Goal: Transaction & Acquisition: Purchase product/service

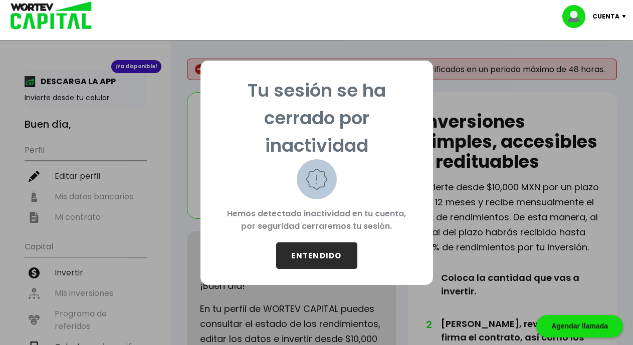
click at [319, 255] on button "ENTENDIDO" at bounding box center [316, 256] width 81 height 27
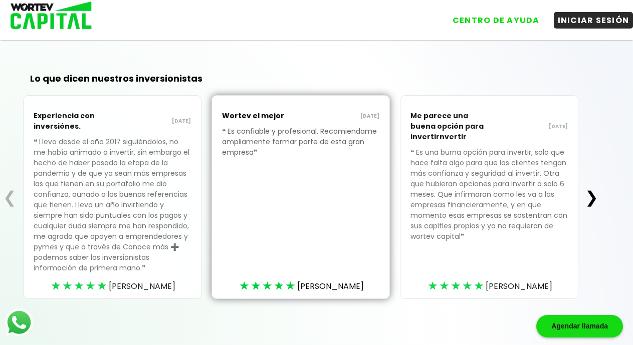
scroll to position [304, 0]
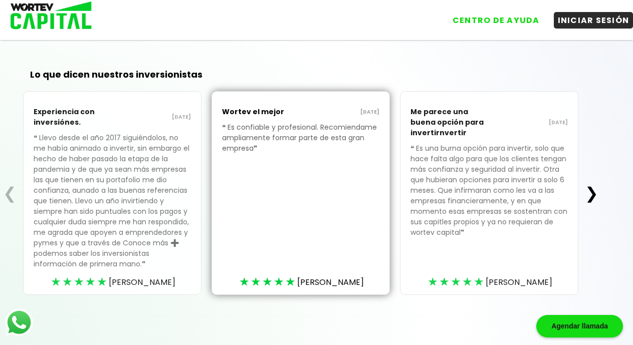
click at [595, 194] on button "❯" at bounding box center [592, 193] width 20 height 20
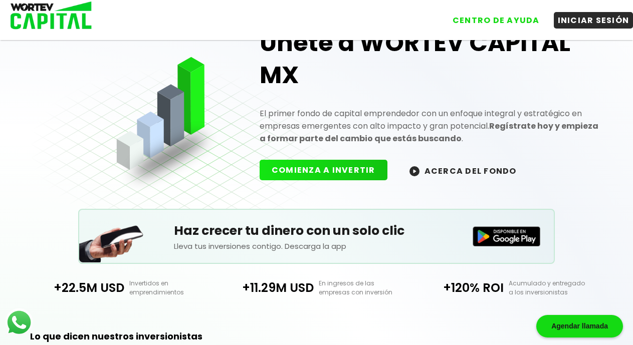
scroll to position [0, 0]
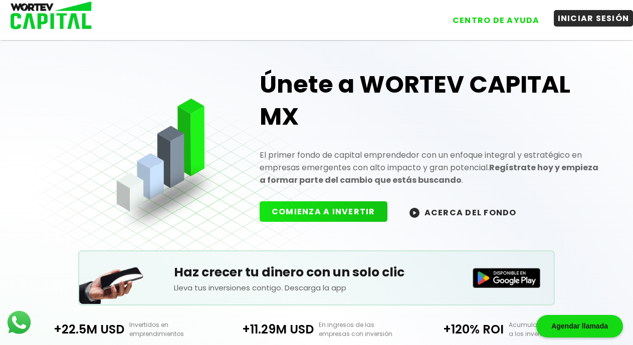
click at [604, 21] on button "INICIAR SESIÓN" at bounding box center [594, 18] width 80 height 17
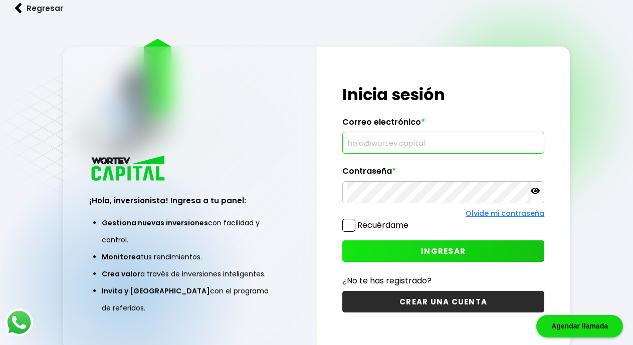
click at [364, 139] on input "text" at bounding box center [443, 142] width 193 height 21
click at [381, 142] on input "text" at bounding box center [443, 142] width 193 height 21
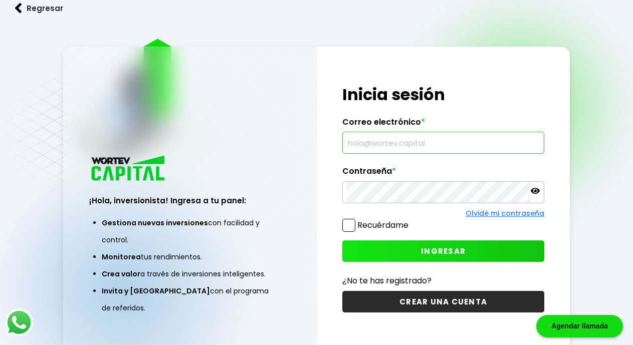
click at [381, 142] on input "text" at bounding box center [443, 142] width 193 height 21
click at [379, 142] on input "text" at bounding box center [443, 142] width 193 height 21
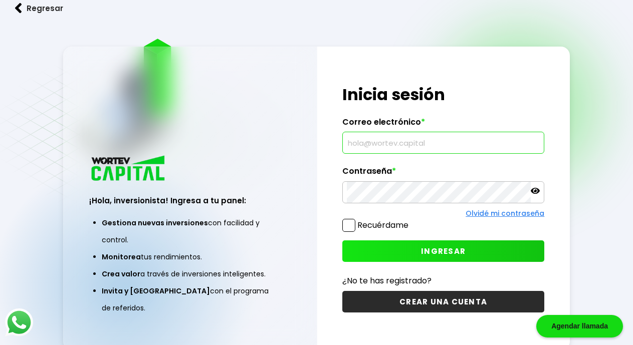
click at [379, 142] on input "text" at bounding box center [443, 142] width 193 height 21
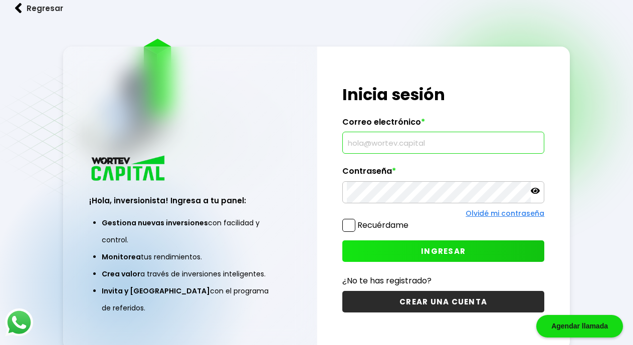
click at [379, 142] on input "text" at bounding box center [443, 142] width 193 height 21
click at [344, 229] on span at bounding box center [348, 225] width 13 height 13
click at [411, 221] on input "Recuérdame" at bounding box center [411, 221] width 0 height 0
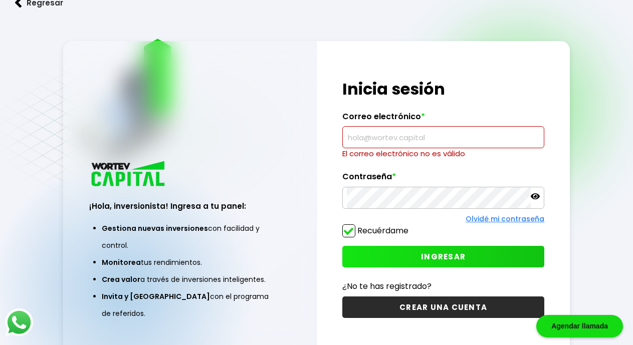
click at [373, 142] on input "text" at bounding box center [443, 137] width 193 height 21
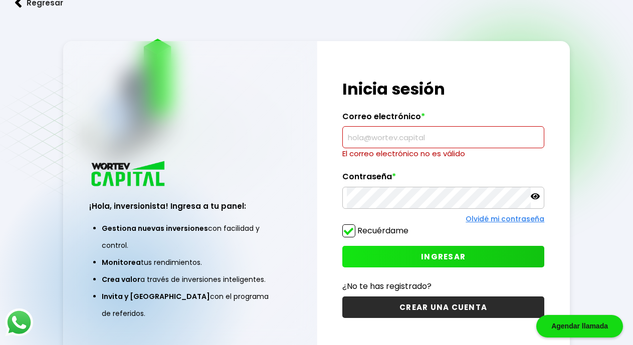
click at [373, 142] on input "text" at bounding box center [443, 137] width 193 height 21
drag, startPoint x: 373, startPoint y: 142, endPoint x: 173, endPoint y: -36, distance: 267.1
click at [173, 0] on html "Agendar llamada Regresar ¡Hola, inversionista! Ingresa a tu panel: Gestiona nue…" at bounding box center [316, 172] width 633 height 345
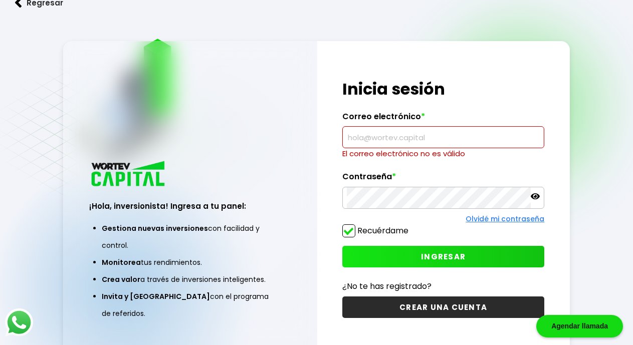
click at [351, 139] on input "text" at bounding box center [443, 137] width 193 height 21
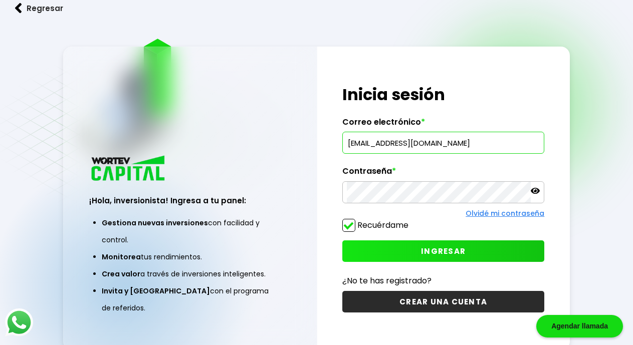
type input "[EMAIL_ADDRESS][DOMAIN_NAME]"
click at [455, 246] on span "INGRESAR" at bounding box center [443, 251] width 45 height 11
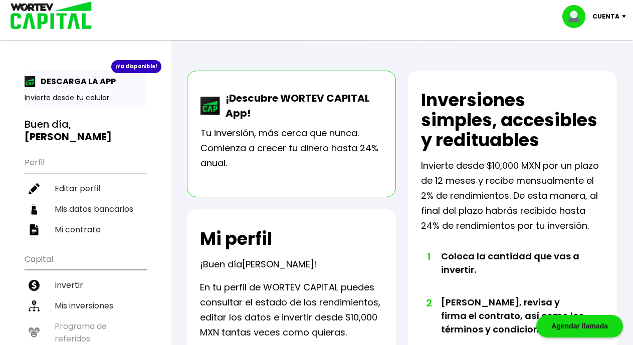
click at [65, 94] on p "Invierte desde tu celular" at bounding box center [86, 98] width 122 height 11
click at [27, 82] on img at bounding box center [30, 81] width 11 height 11
click at [89, 97] on p "Invierte desde tu celular" at bounding box center [86, 98] width 122 height 11
click at [139, 68] on div "¡Ya disponible!" at bounding box center [136, 66] width 50 height 13
click at [108, 199] on li "Mis datos bancarios" at bounding box center [86, 209] width 122 height 21
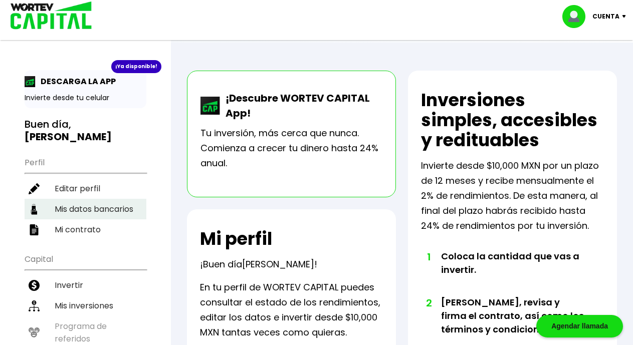
select select "INVEX"
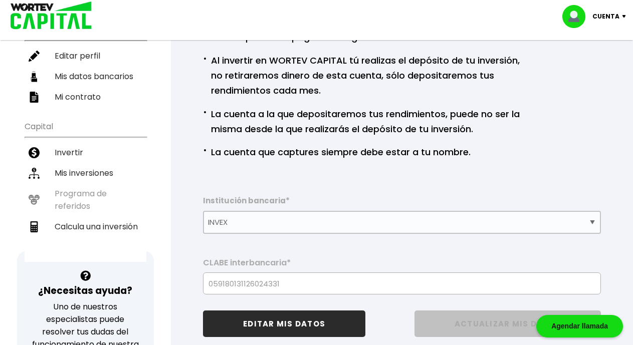
scroll to position [135, 0]
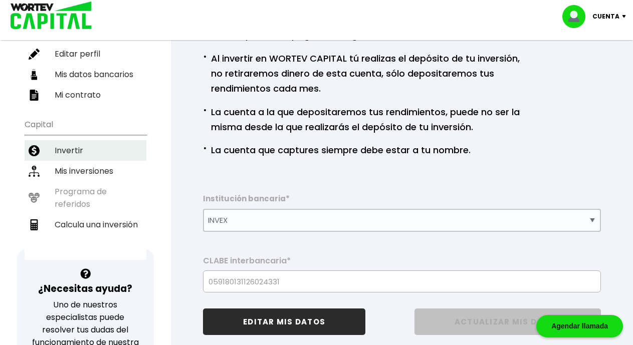
click at [69, 140] on li "Invertir" at bounding box center [86, 150] width 122 height 21
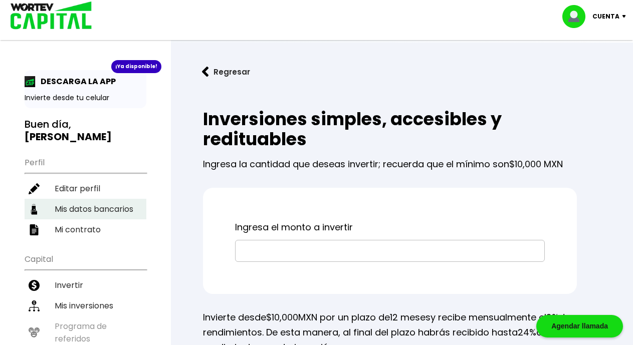
click at [104, 199] on li "Mis datos bancarios" at bounding box center [86, 209] width 122 height 21
select select "INVEX"
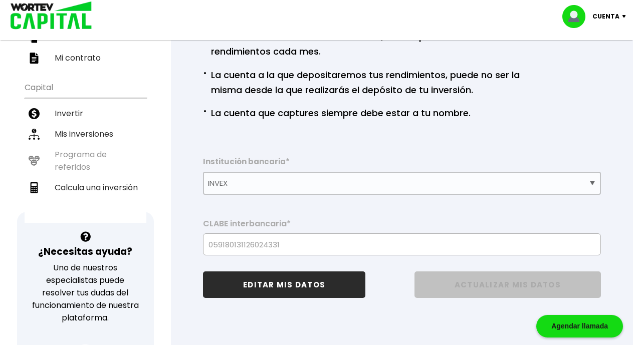
scroll to position [182, 0]
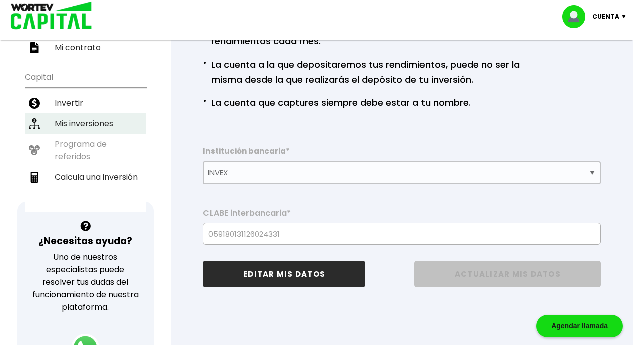
click at [69, 113] on li "Mis inversiones" at bounding box center [86, 123] width 122 height 21
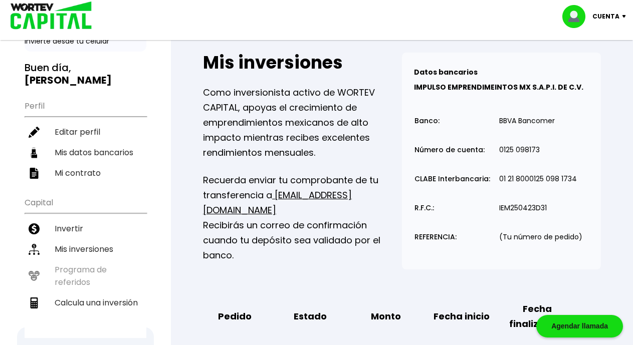
scroll to position [58, 0]
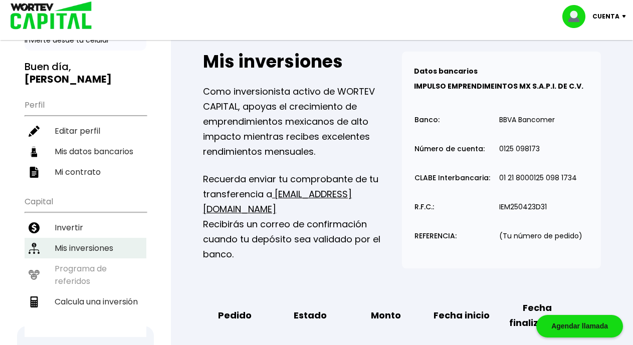
click at [76, 238] on li "Mis inversiones" at bounding box center [86, 248] width 122 height 21
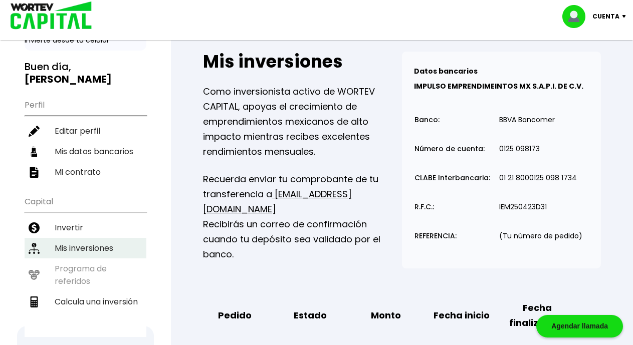
click at [76, 238] on li "Mis inversiones" at bounding box center [86, 248] width 122 height 21
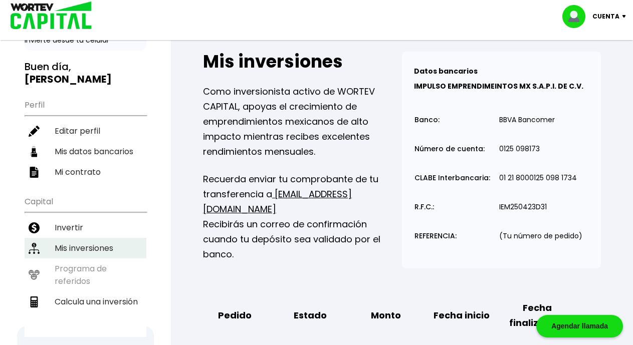
click at [76, 238] on li "Mis inversiones" at bounding box center [86, 248] width 122 height 21
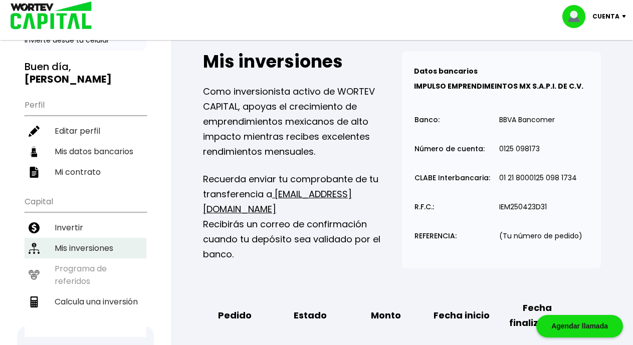
click at [76, 238] on li "Mis inversiones" at bounding box center [86, 248] width 122 height 21
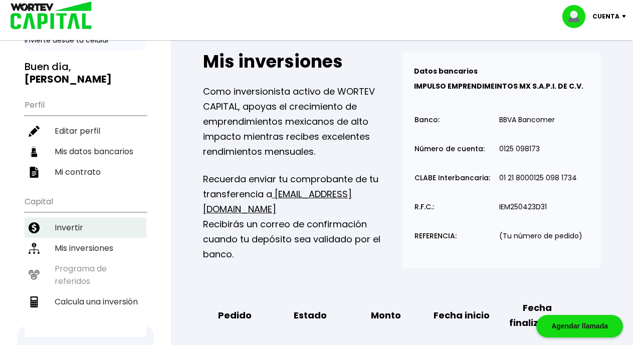
click at [72, 218] on li "Invertir" at bounding box center [86, 228] width 122 height 21
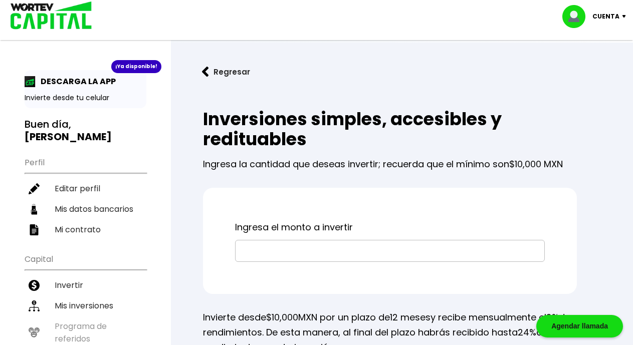
click at [301, 263] on div "Ingresa el monto a invertir" at bounding box center [390, 241] width 374 height 106
click at [305, 256] on input "text" at bounding box center [390, 251] width 301 height 21
click at [298, 256] on input "text" at bounding box center [390, 251] width 301 height 21
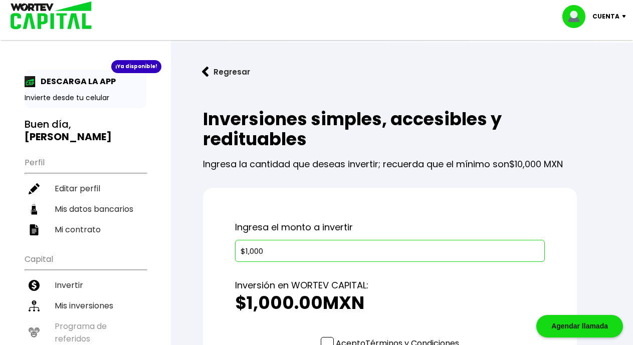
click at [353, 224] on p "Ingresa el monto a invertir" at bounding box center [390, 227] width 310 height 15
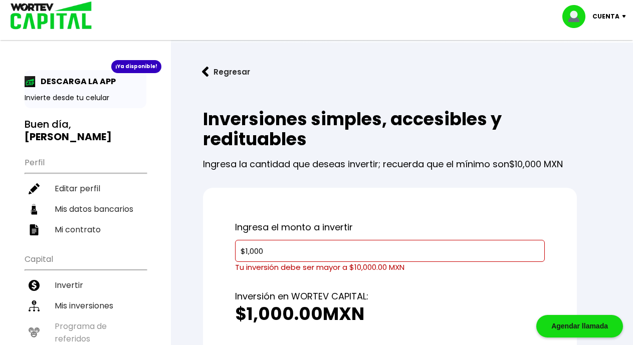
drag, startPoint x: 269, startPoint y: 252, endPoint x: 225, endPoint y: 240, distance: 46.2
click at [225, 240] on div "Ingresa el monto a invertir $1,000 Tu inversión debe ser mayor a $10,000.00 MXN…" at bounding box center [390, 323] width 374 height 270
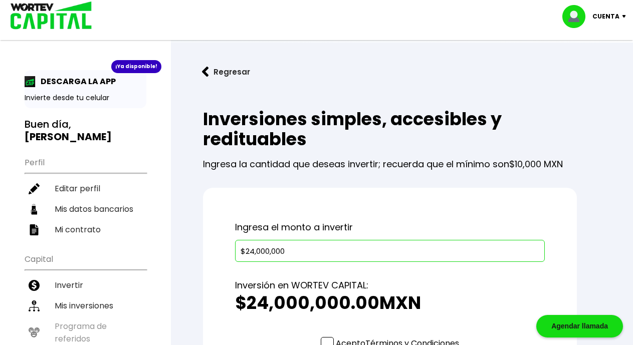
click at [311, 213] on div "Ingresa el monto a invertir $24,000,000 Inversión en WORTEV CAPITAL: $24,000,00…" at bounding box center [390, 317] width 374 height 259
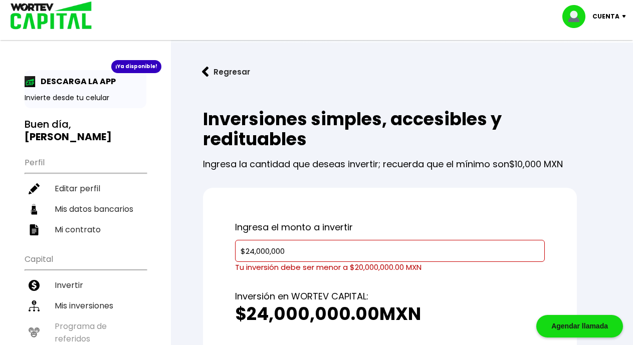
drag, startPoint x: 290, startPoint y: 251, endPoint x: 218, endPoint y: 239, distance: 72.8
click at [218, 239] on div "Ingresa el monto a invertir $24,000,000 Tu inversión debe ser menor a $20,000,0…" at bounding box center [390, 323] width 374 height 270
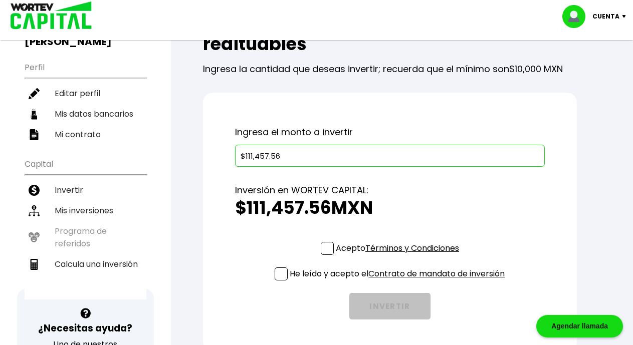
scroll to position [125, 0]
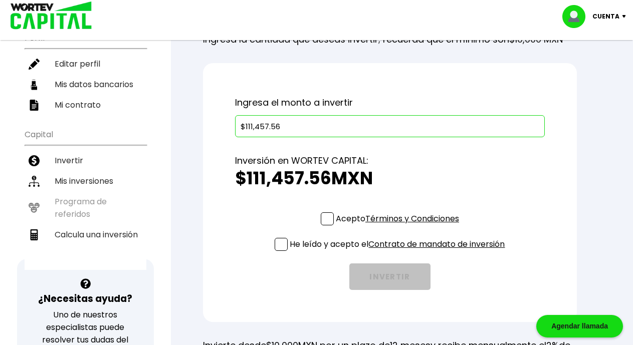
click at [255, 142] on div "Inversión en WORTEV CAPITAL: $111,457.56 MXN" at bounding box center [390, 174] width 310 height 75
click at [327, 215] on span at bounding box center [327, 219] width 13 height 13
click at [400, 227] on input "Acepto Términos y Condiciones" at bounding box center [400, 227] width 0 height 0
click at [282, 246] on span at bounding box center [281, 244] width 13 height 13
click at [400, 252] on input "He leído y acepto el Contrato de mandato de inversión" at bounding box center [400, 252] width 0 height 0
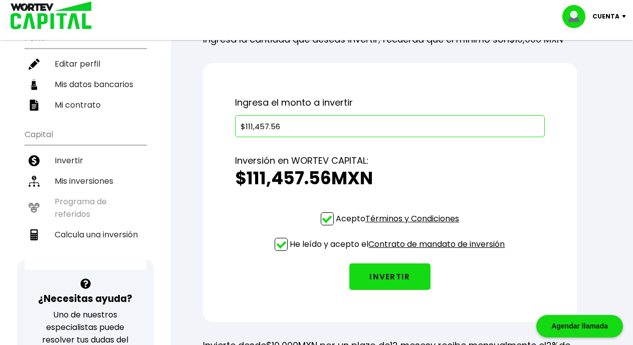
drag, startPoint x: 290, startPoint y: 125, endPoint x: 222, endPoint y: 115, distance: 68.9
click at [222, 115] on div "Ingresa el monto a invertir $111,457.56 Inversión en WORTEV CAPITAL: $111,457.5…" at bounding box center [390, 192] width 374 height 259
type input "$10,000"
click at [253, 91] on div "Ingresa el monto a invertir $10,000 Inversión en WORTEV CAPITAL: $10,000.00 MXN…" at bounding box center [390, 192] width 374 height 259
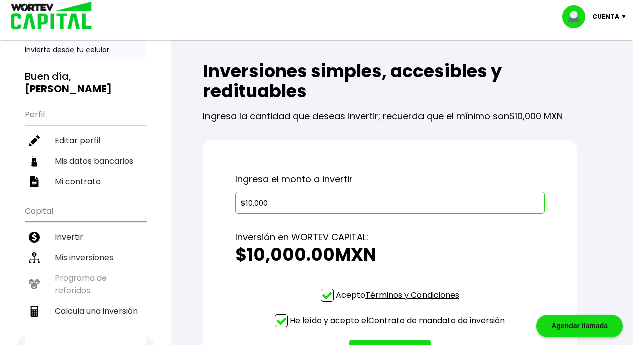
scroll to position [0, 0]
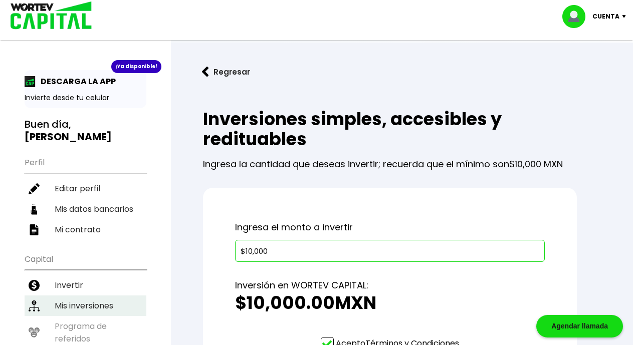
click at [65, 296] on li "Mis inversiones" at bounding box center [86, 306] width 122 height 21
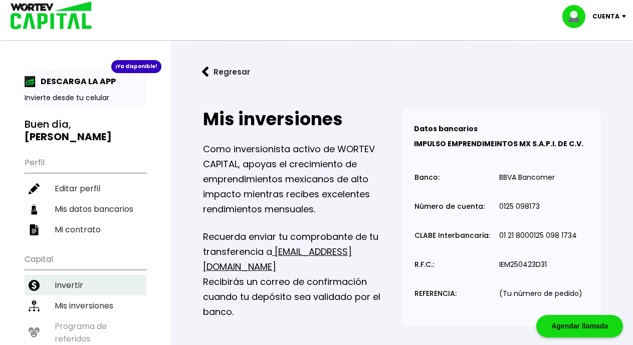
click at [67, 275] on li "Invertir" at bounding box center [86, 285] width 122 height 21
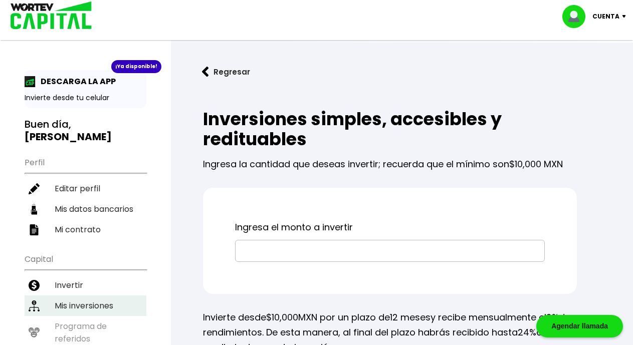
click at [70, 297] on li "Mis inversiones" at bounding box center [86, 306] width 122 height 21
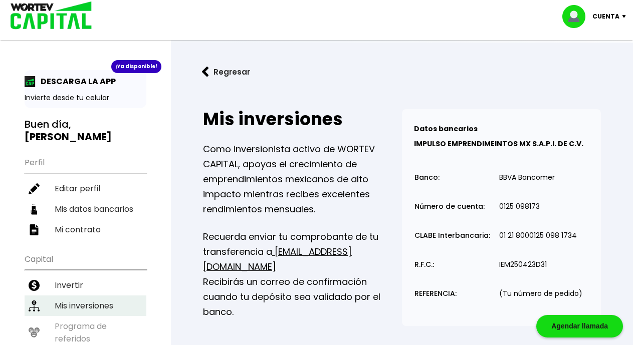
click at [70, 297] on li "Mis inversiones" at bounding box center [86, 306] width 122 height 21
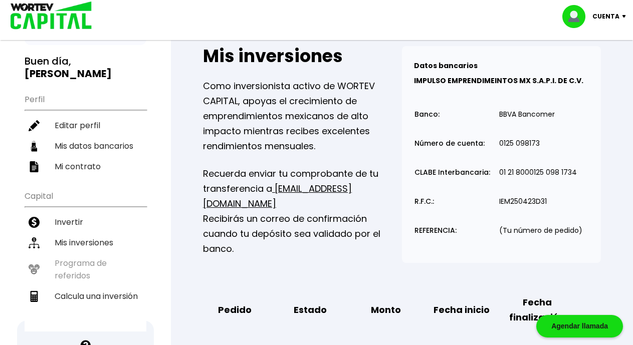
scroll to position [64, 0]
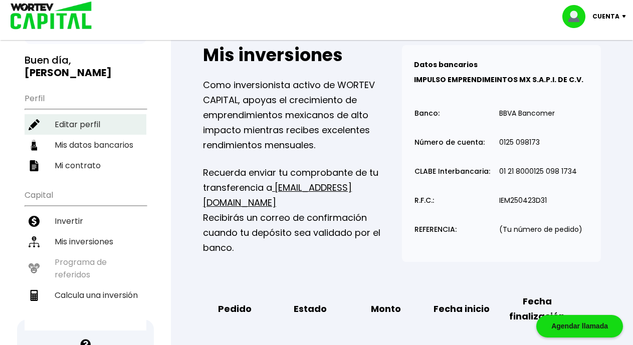
click at [69, 114] on li "Editar perfil" at bounding box center [86, 124] width 122 height 21
select select "Hombre"
select select "Licenciatura"
select select "MO"
select select "INVEX"
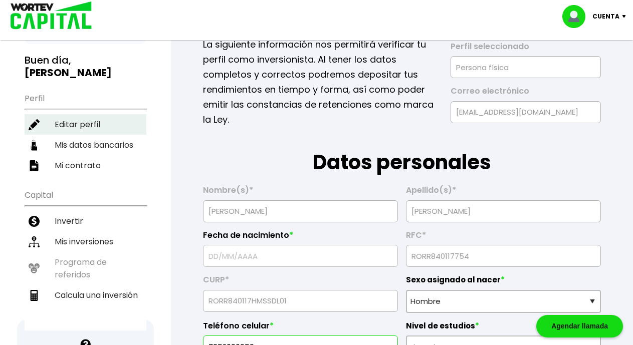
type input "[DATE]"
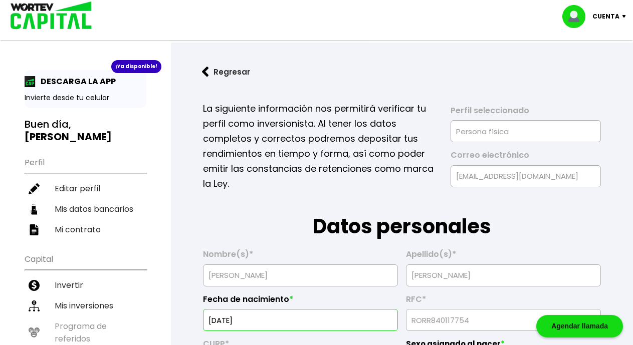
click at [133, 66] on div "¡Ya disponible!" at bounding box center [136, 66] width 50 height 13
click at [92, 199] on li "Mis datos bancarios" at bounding box center [86, 209] width 122 height 21
select select "INVEX"
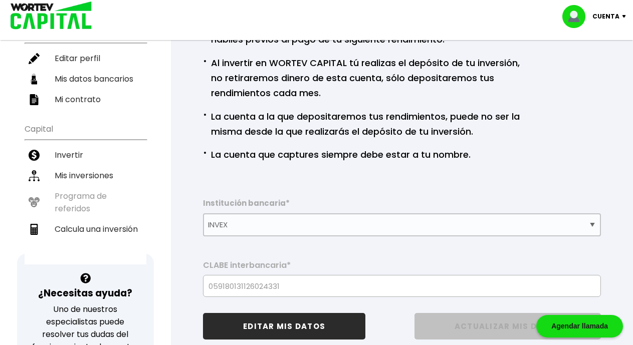
scroll to position [127, 0]
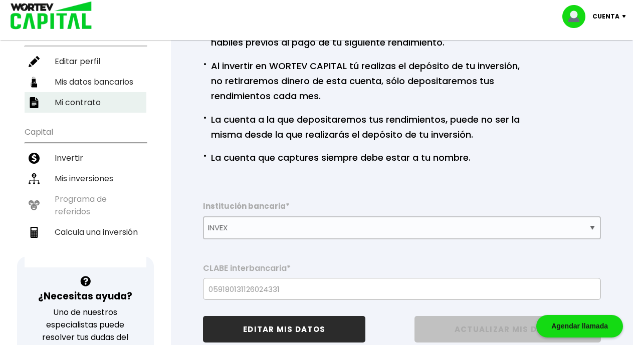
click at [76, 93] on li "Mi contrato" at bounding box center [86, 102] width 122 height 21
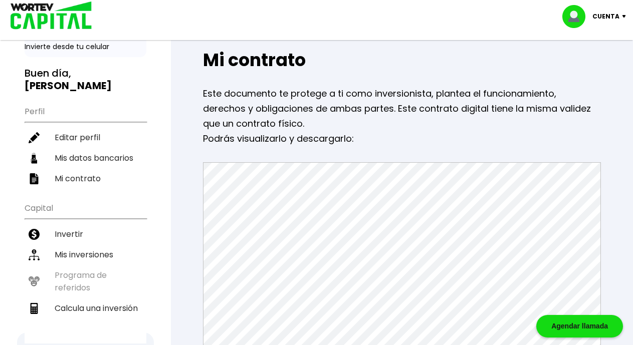
scroll to position [53, 0]
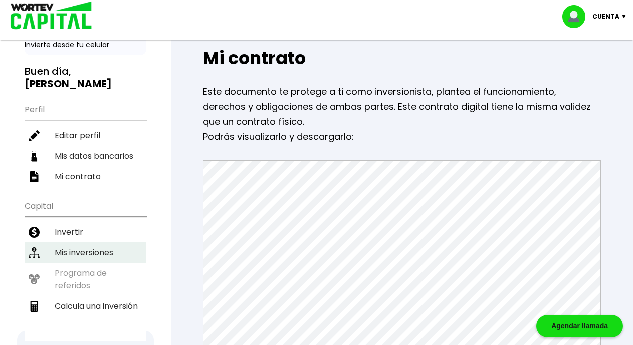
click at [81, 243] on li "Mis inversiones" at bounding box center [86, 253] width 122 height 21
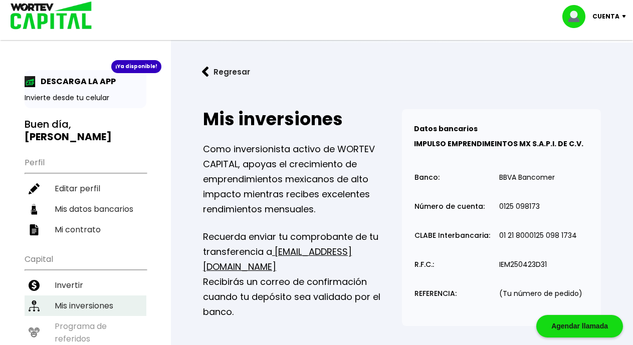
click at [71, 296] on li "Mis inversiones" at bounding box center [86, 306] width 122 height 21
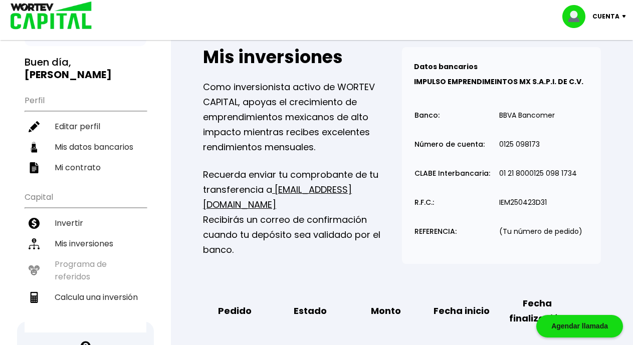
scroll to position [61, 0]
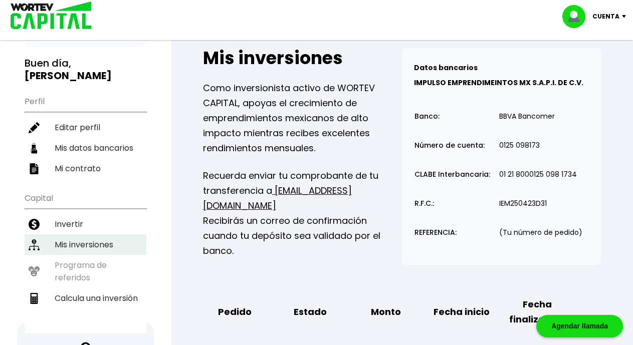
click at [93, 235] on li "Mis inversiones" at bounding box center [86, 245] width 122 height 21
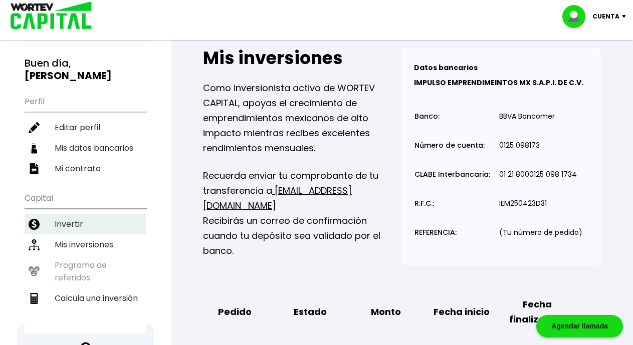
click at [60, 214] on li "Invertir" at bounding box center [86, 224] width 122 height 21
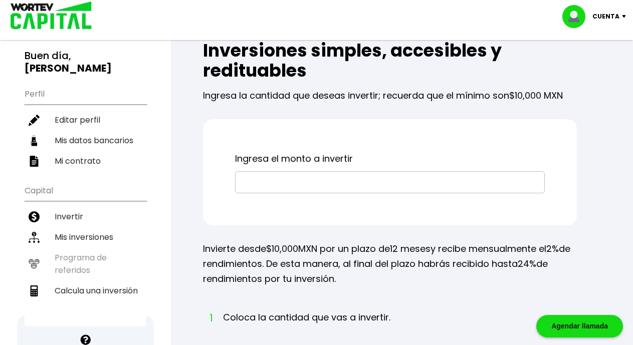
scroll to position [76, 0]
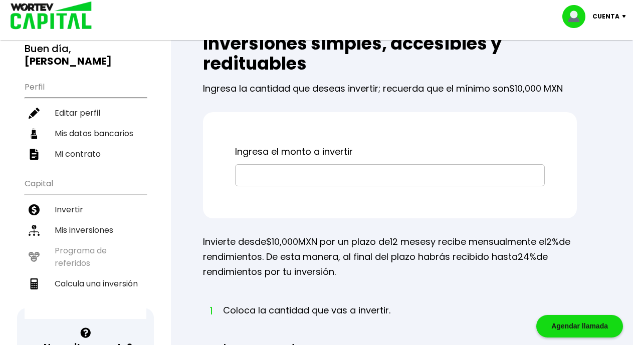
click at [296, 180] on input "text" at bounding box center [390, 175] width 301 height 21
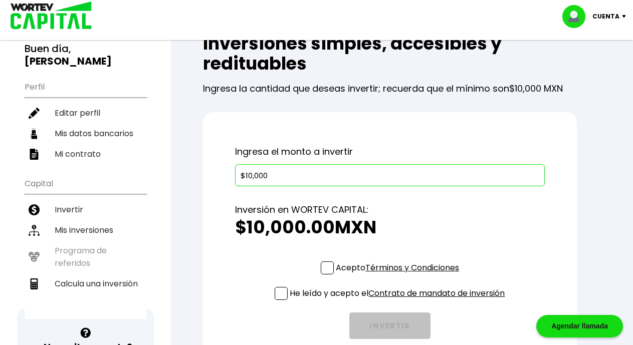
click at [353, 150] on p "Ingresa el monto a invertir" at bounding box center [390, 151] width 310 height 15
click at [302, 172] on input "$10,000" at bounding box center [390, 175] width 301 height 21
type input "$10,000.00"
click at [345, 143] on div "Ingresa el monto a invertir $10,000.00 Inversión en WORTEV CAPITAL: $10,000.00 …" at bounding box center [390, 241] width 374 height 259
click at [330, 266] on span at bounding box center [327, 268] width 13 height 13
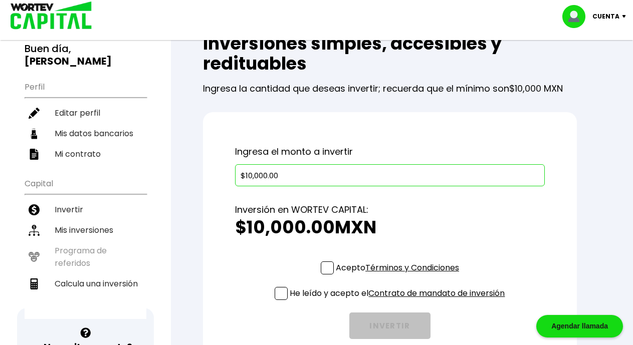
click at [400, 276] on input "Acepto Términos y Condiciones" at bounding box center [400, 276] width 0 height 0
click at [280, 292] on span at bounding box center [281, 293] width 13 height 13
click at [400, 301] on input "He leído y acepto el Contrato de mandato de inversión" at bounding box center [400, 301] width 0 height 0
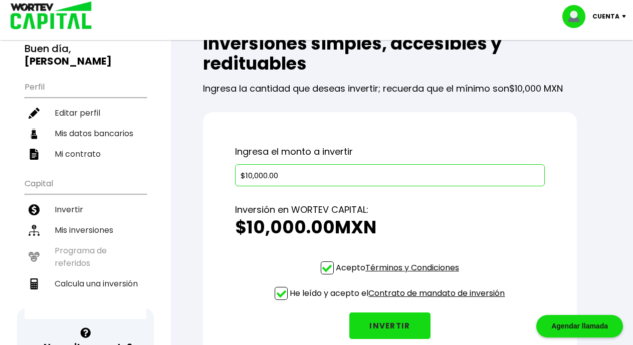
click at [41, 22] on img at bounding box center [48, 16] width 96 height 33
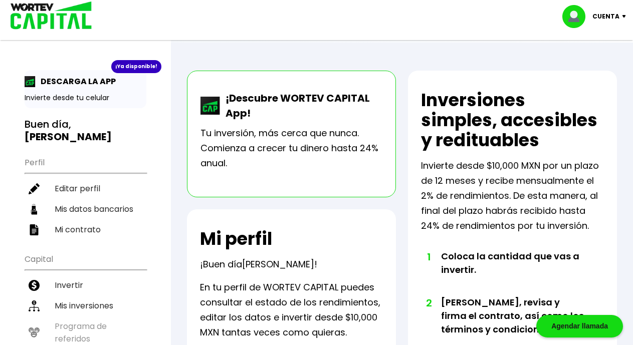
click at [231, 113] on p "¡Descubre WORTEV CAPITAL App!" at bounding box center [302, 106] width 162 height 30
click at [222, 111] on p "¡Descubre WORTEV CAPITAL App!" at bounding box center [302, 106] width 162 height 30
click at [215, 135] on p "Tu inversión, más cerca que nunca. Comienza a crecer tu dinero hasta 24% anual." at bounding box center [292, 148] width 182 height 45
click at [58, 319] on ul "Capital Invertir Mis inversiones Programa de referidos Calcula una inversión" at bounding box center [86, 321] width 122 height 147
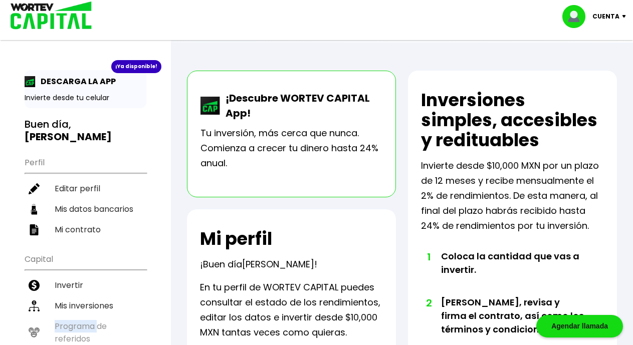
click at [58, 319] on ul "Capital Invertir Mis inversiones Programa de referidos Calcula una inversión" at bounding box center [86, 321] width 122 height 147
click at [228, 109] on p "¡Descubre WORTEV CAPITAL App!" at bounding box center [302, 106] width 162 height 30
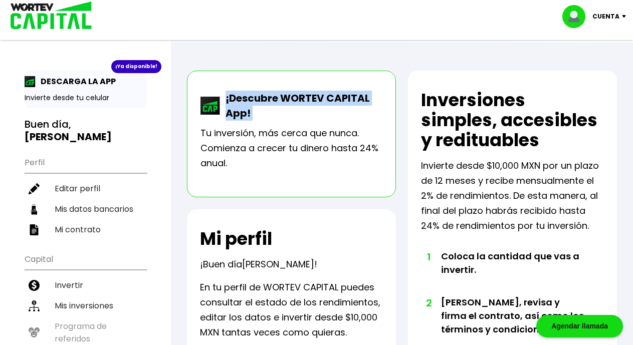
click at [228, 109] on p "¡Descubre WORTEV CAPITAL App!" at bounding box center [302, 106] width 162 height 30
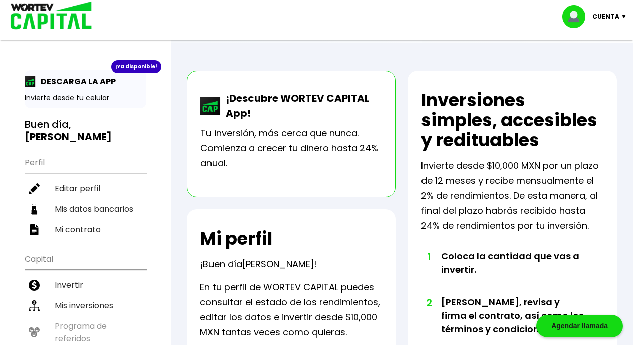
click at [218, 265] on p "¡Buen día [PERSON_NAME] !" at bounding box center [258, 264] width 117 height 15
click at [63, 75] on p "DESCARGA LA APP" at bounding box center [76, 81] width 80 height 13
click at [46, 116] on div "¡Ya disponible! DESCARGA LA APP Invierte desde tu celular Buen día, [PERSON_NAM…" at bounding box center [86, 232] width 122 height 325
click at [41, 124] on h3 "Buen día, [PERSON_NAME]" at bounding box center [86, 130] width 122 height 25
click at [129, 66] on div "¡Ya disponible!" at bounding box center [136, 66] width 50 height 13
